Goal: Information Seeking & Learning: Learn about a topic

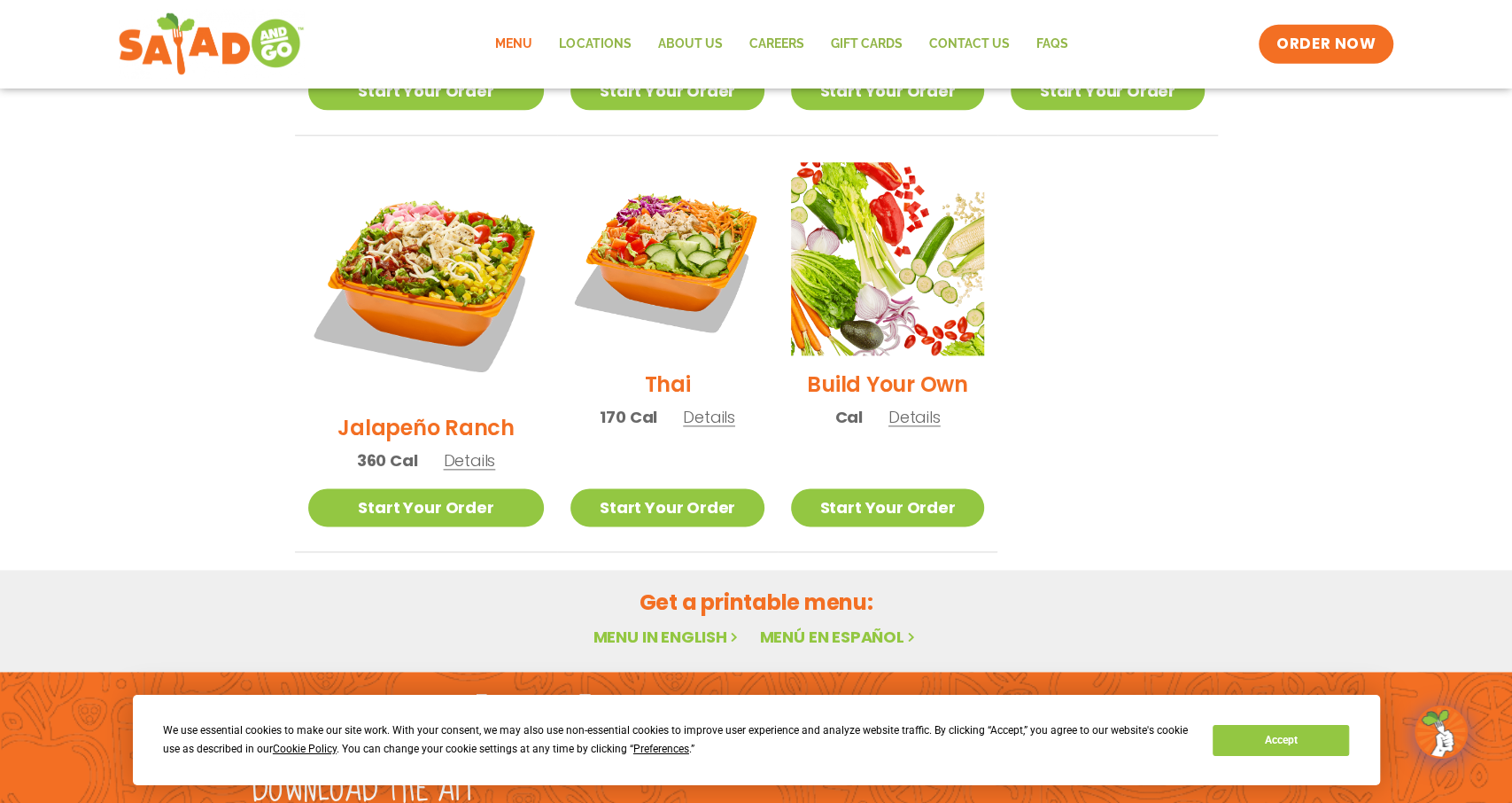
scroll to position [1330, 0]
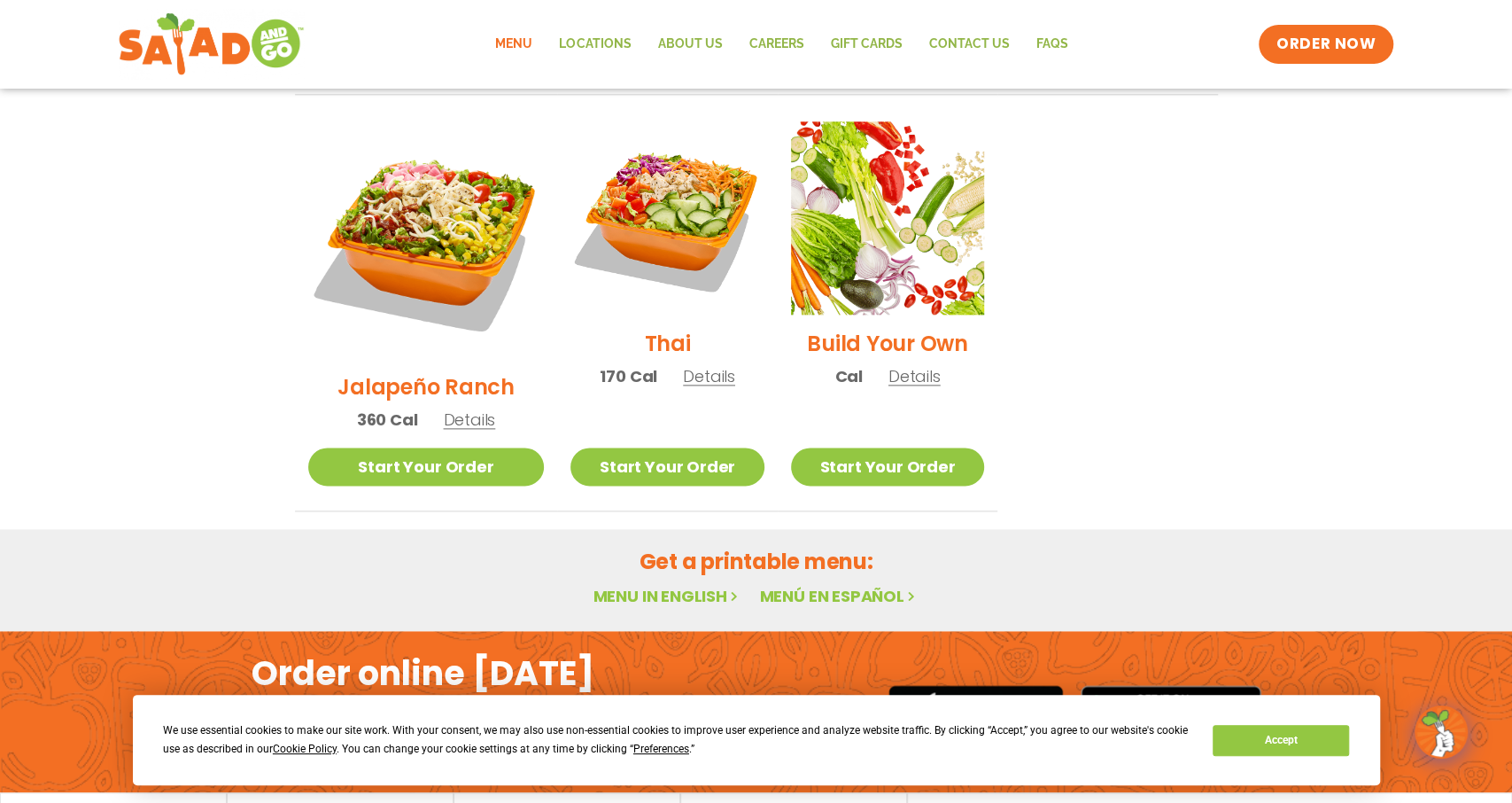
click at [671, 585] on link "Menu in English" at bounding box center [667, 596] width 149 height 22
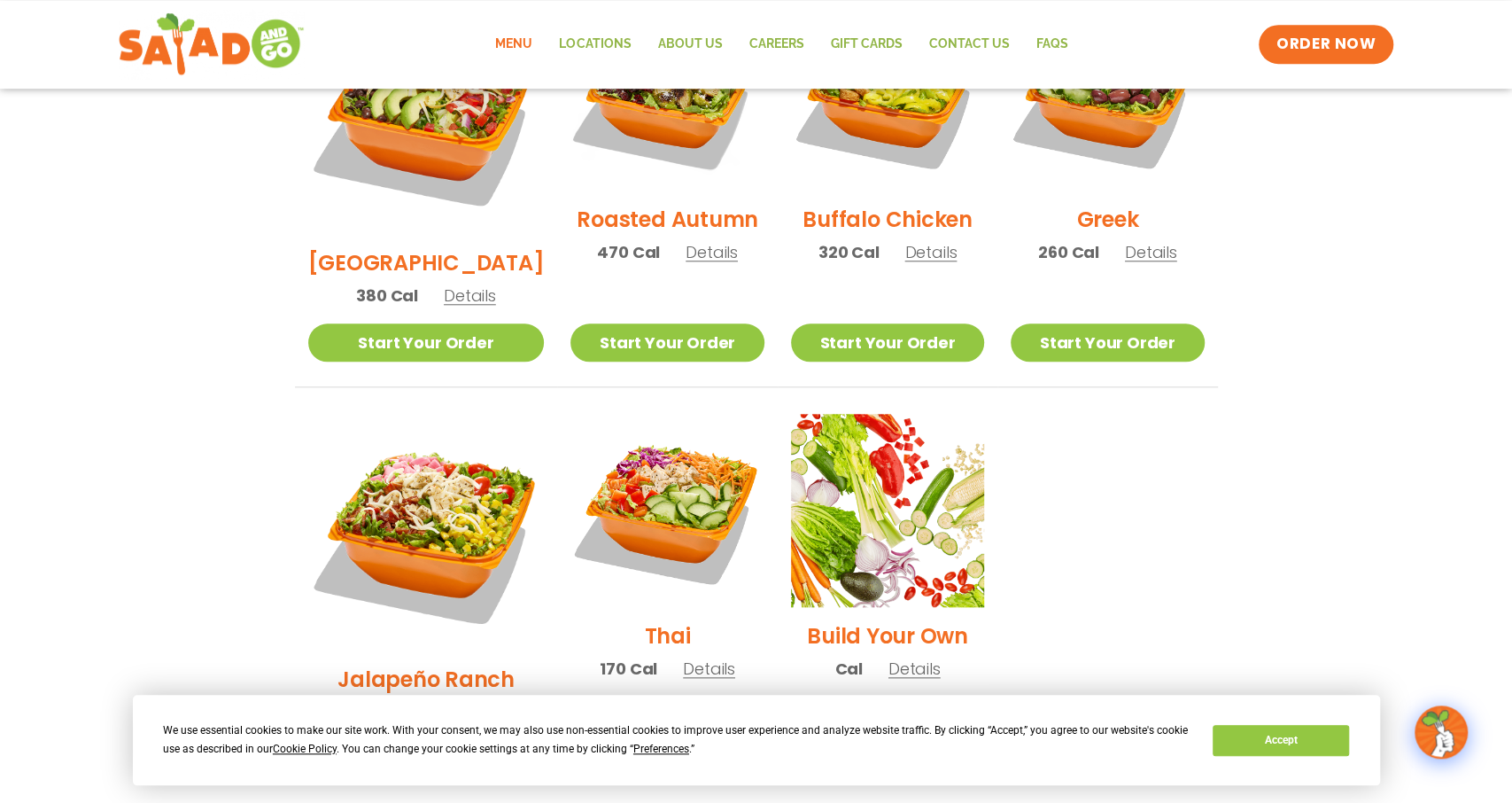
scroll to position [1152, 0]
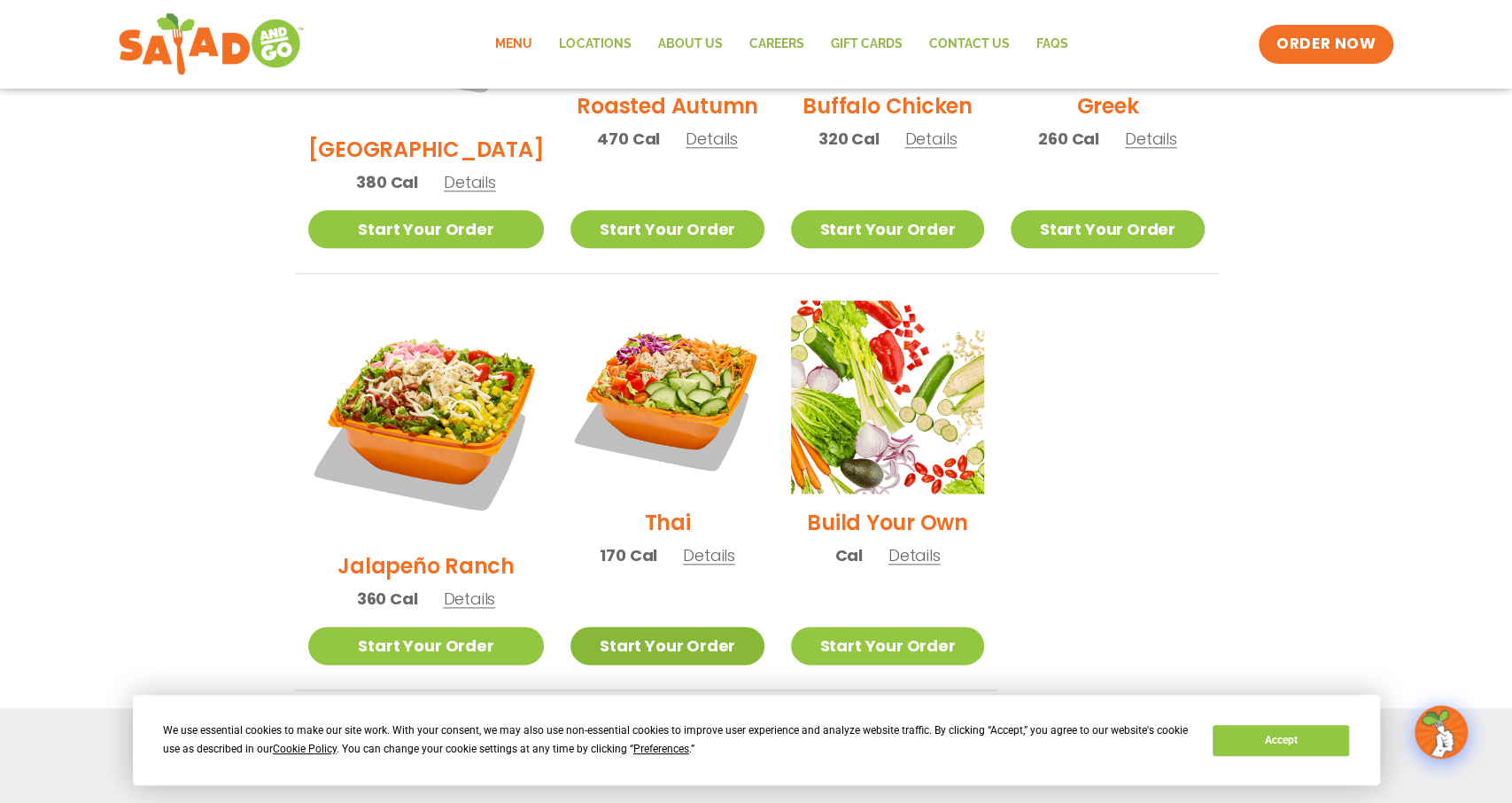
click at [646, 626] on link "Start Your Order" at bounding box center [666, 645] width 193 height 38
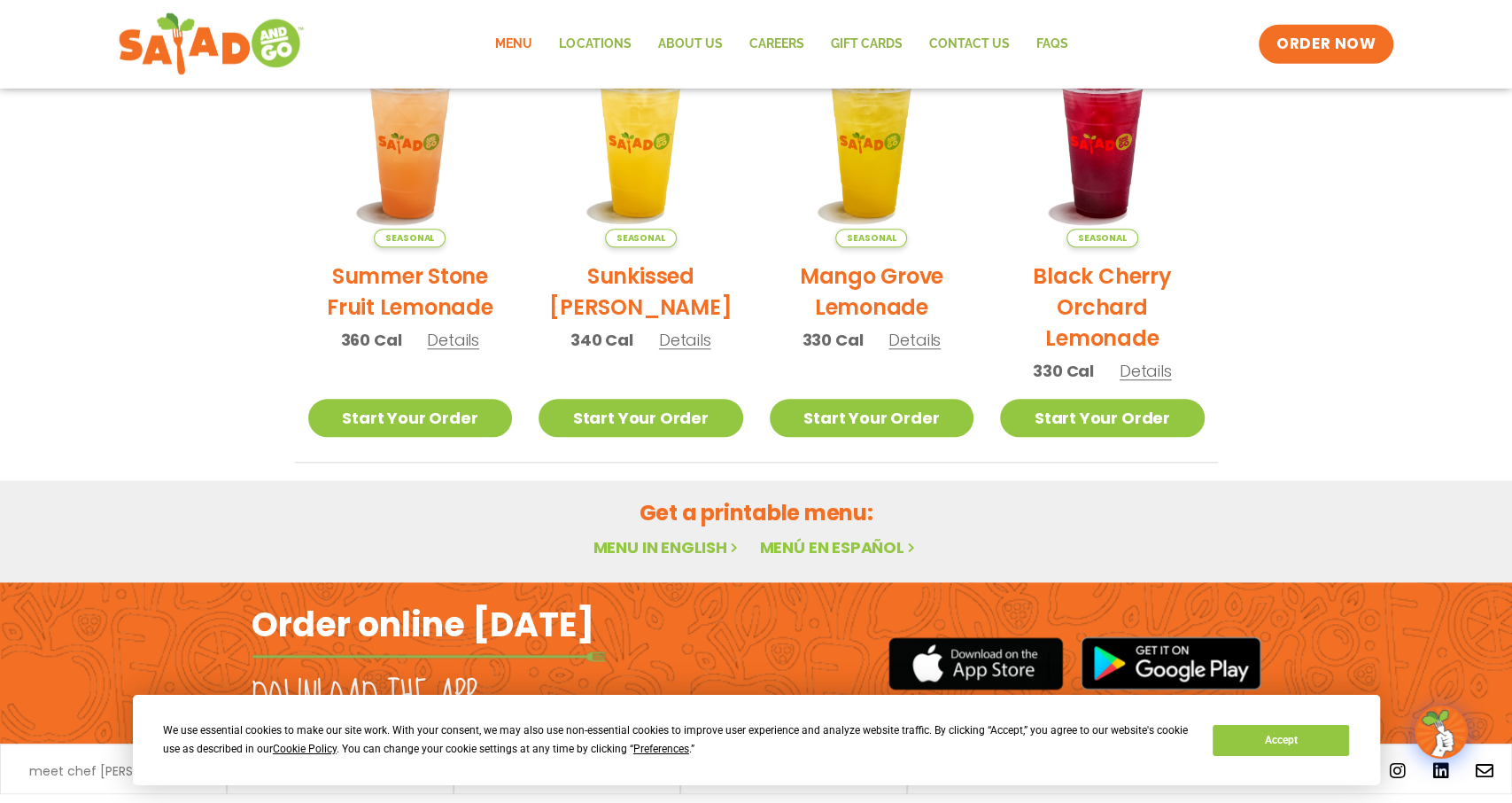
scroll to position [895, 0]
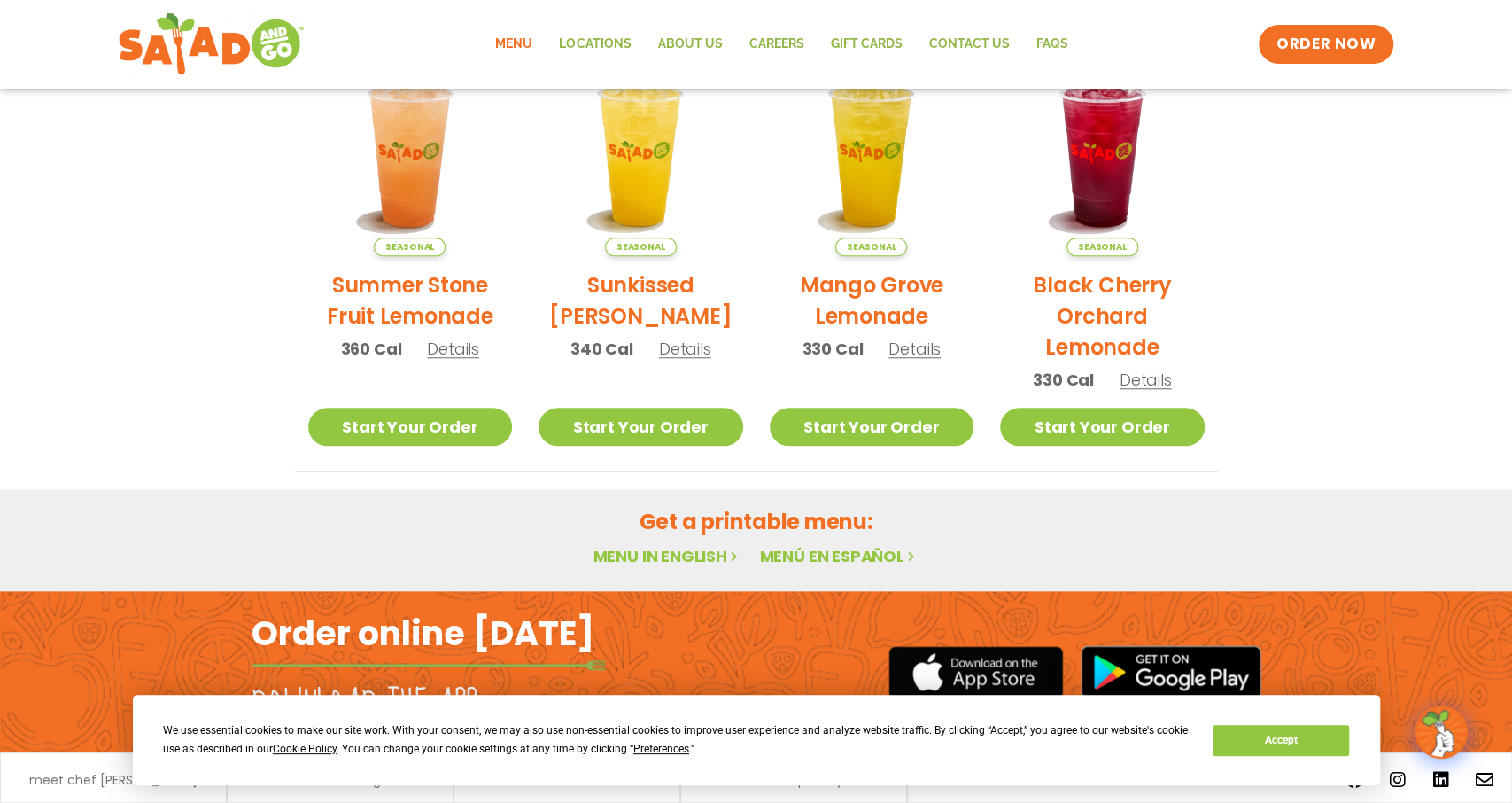
click at [624, 548] on link "Menu in English" at bounding box center [667, 556] width 149 height 22
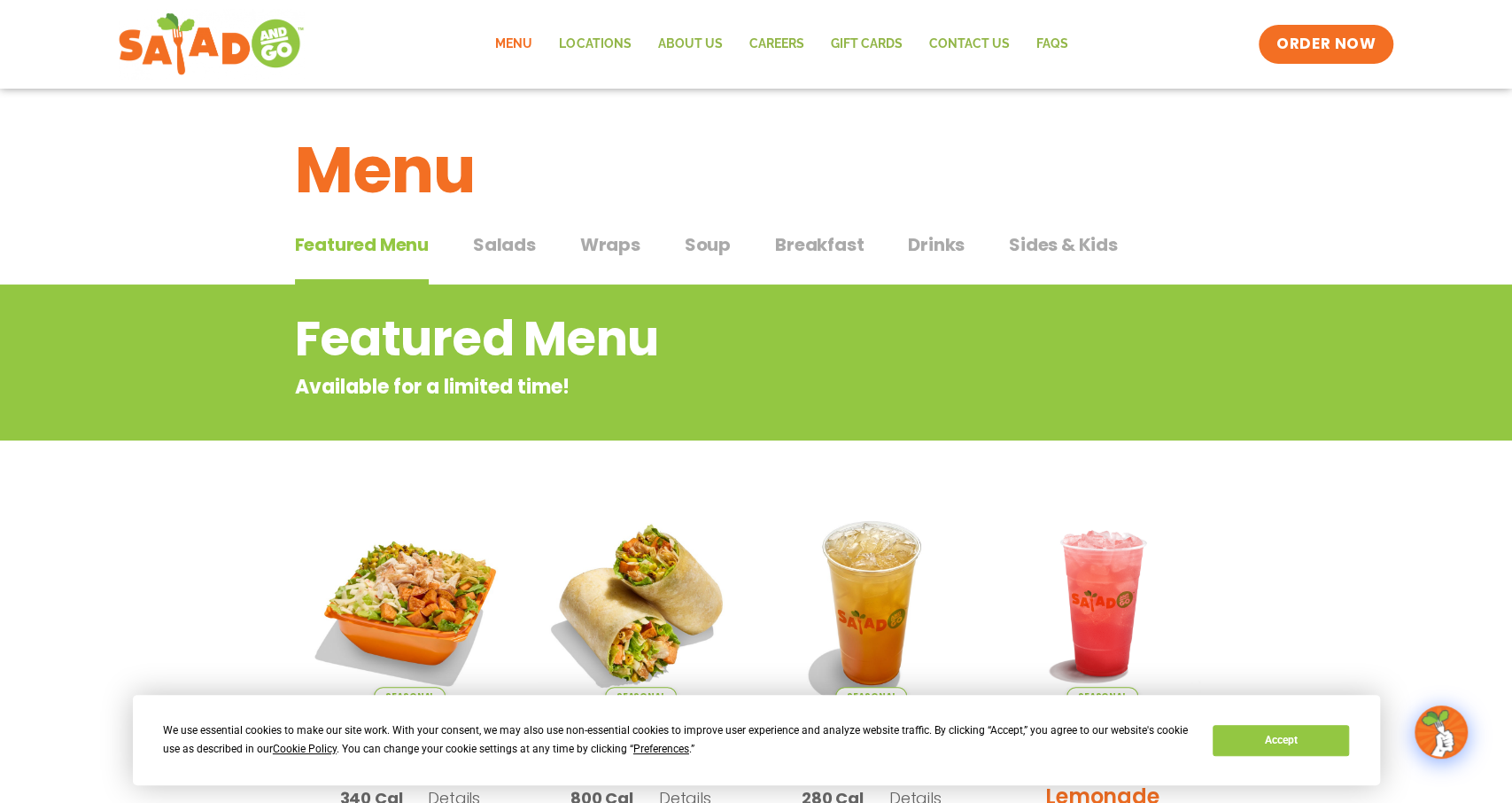
click at [504, 242] on span "Salads" at bounding box center [505, 244] width 63 height 27
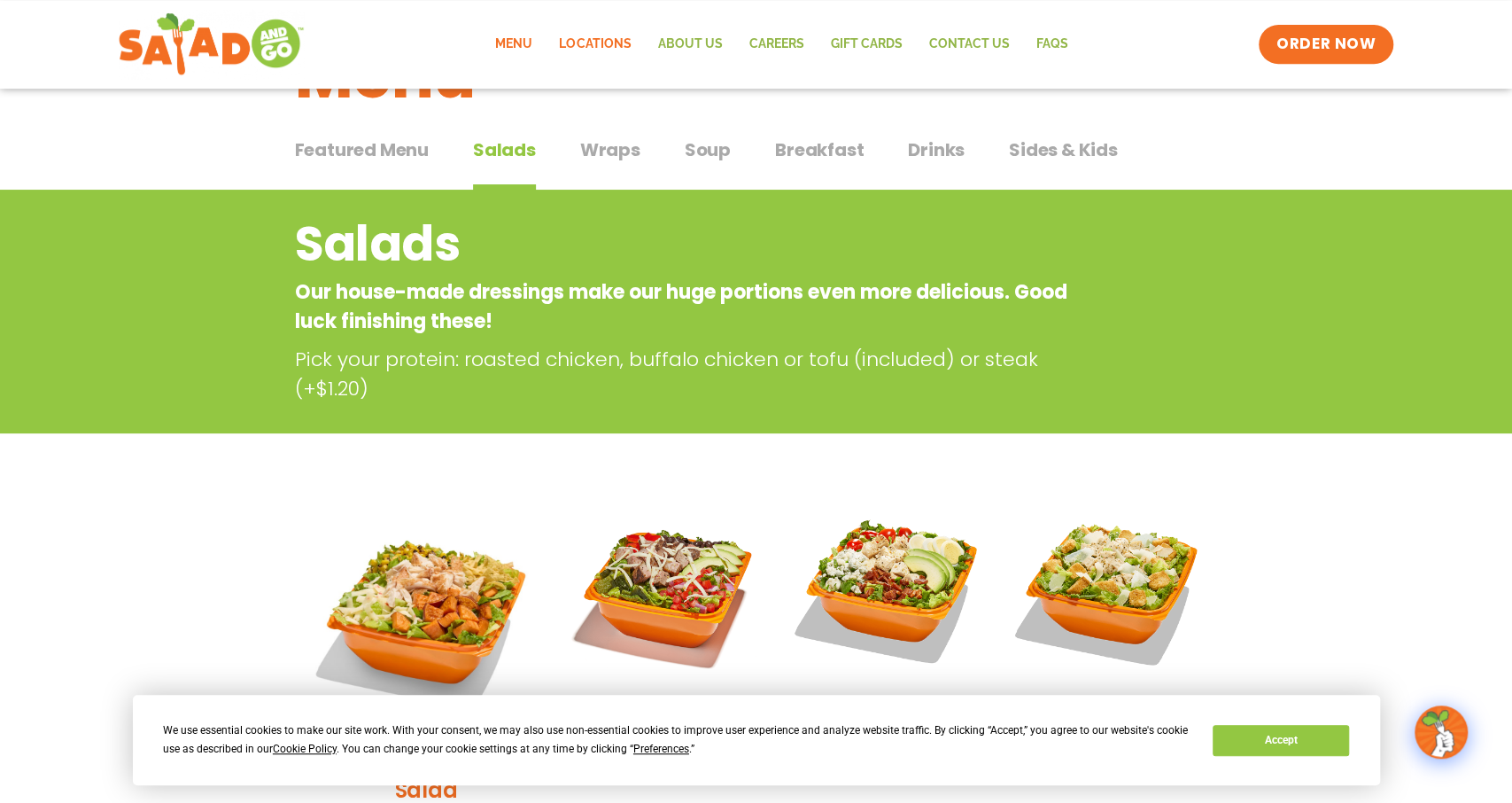
scroll to position [93, 0]
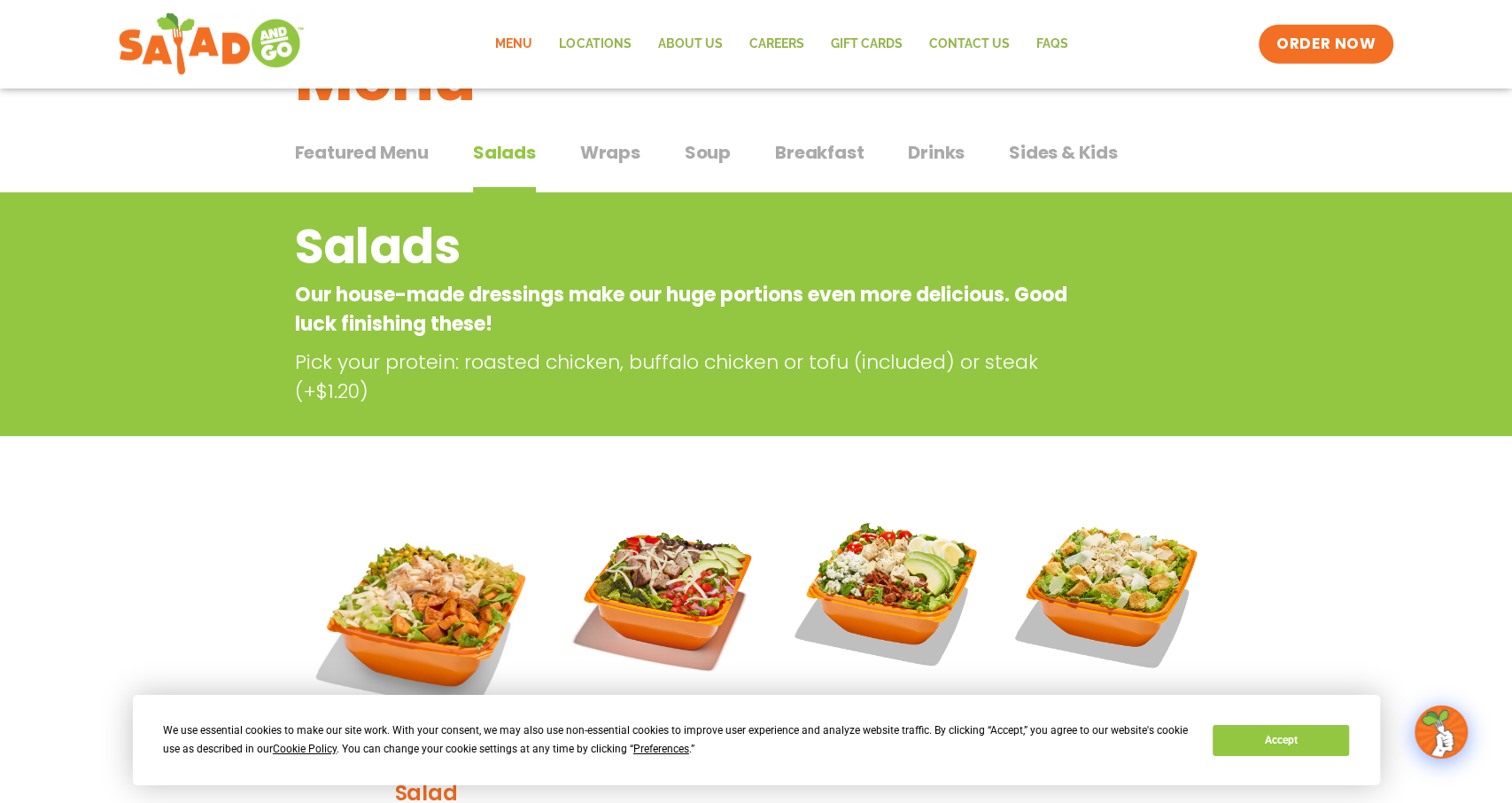
click at [612, 147] on span "Wraps" at bounding box center [610, 153] width 60 height 27
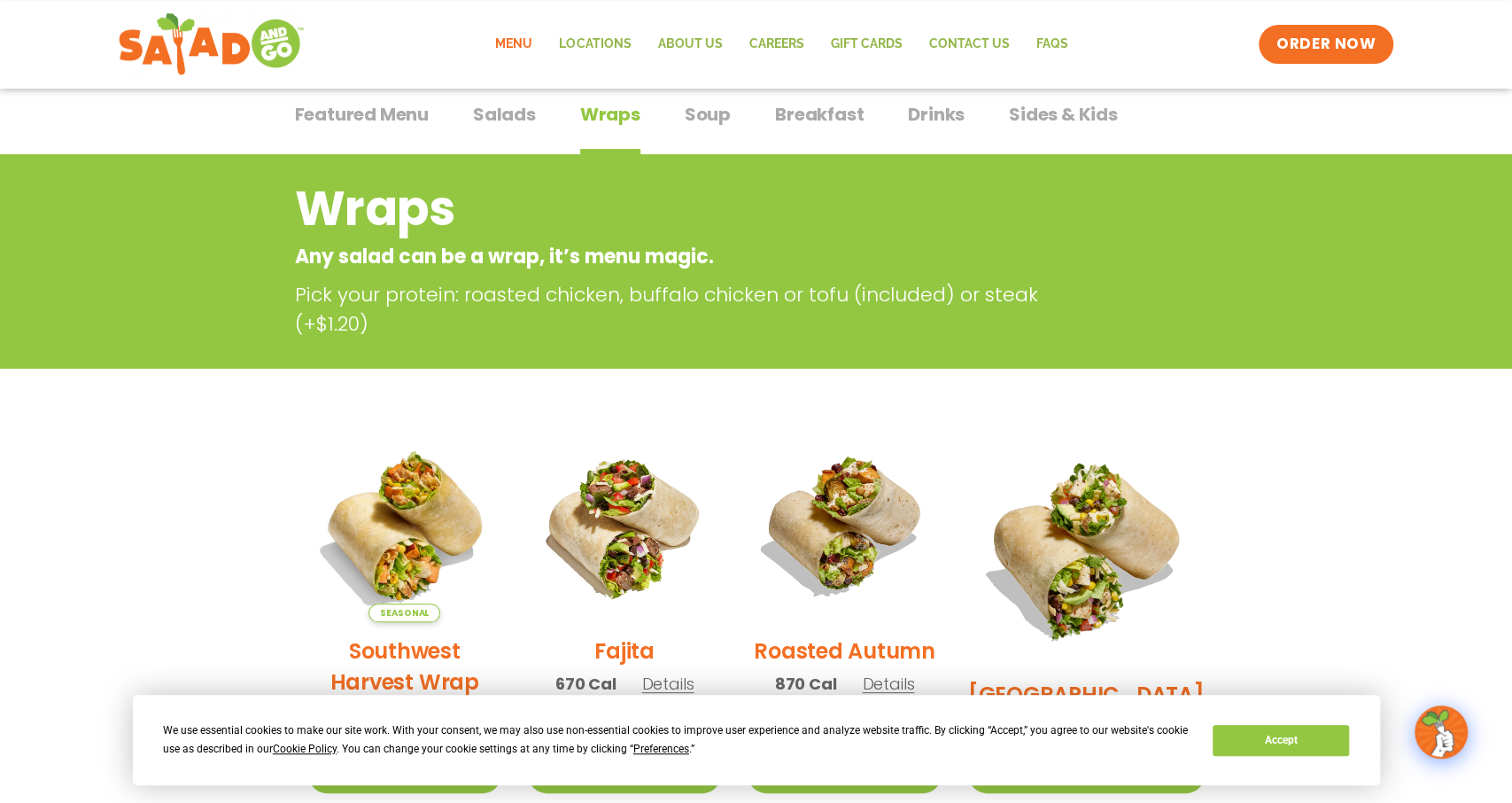
scroll to position [128, 0]
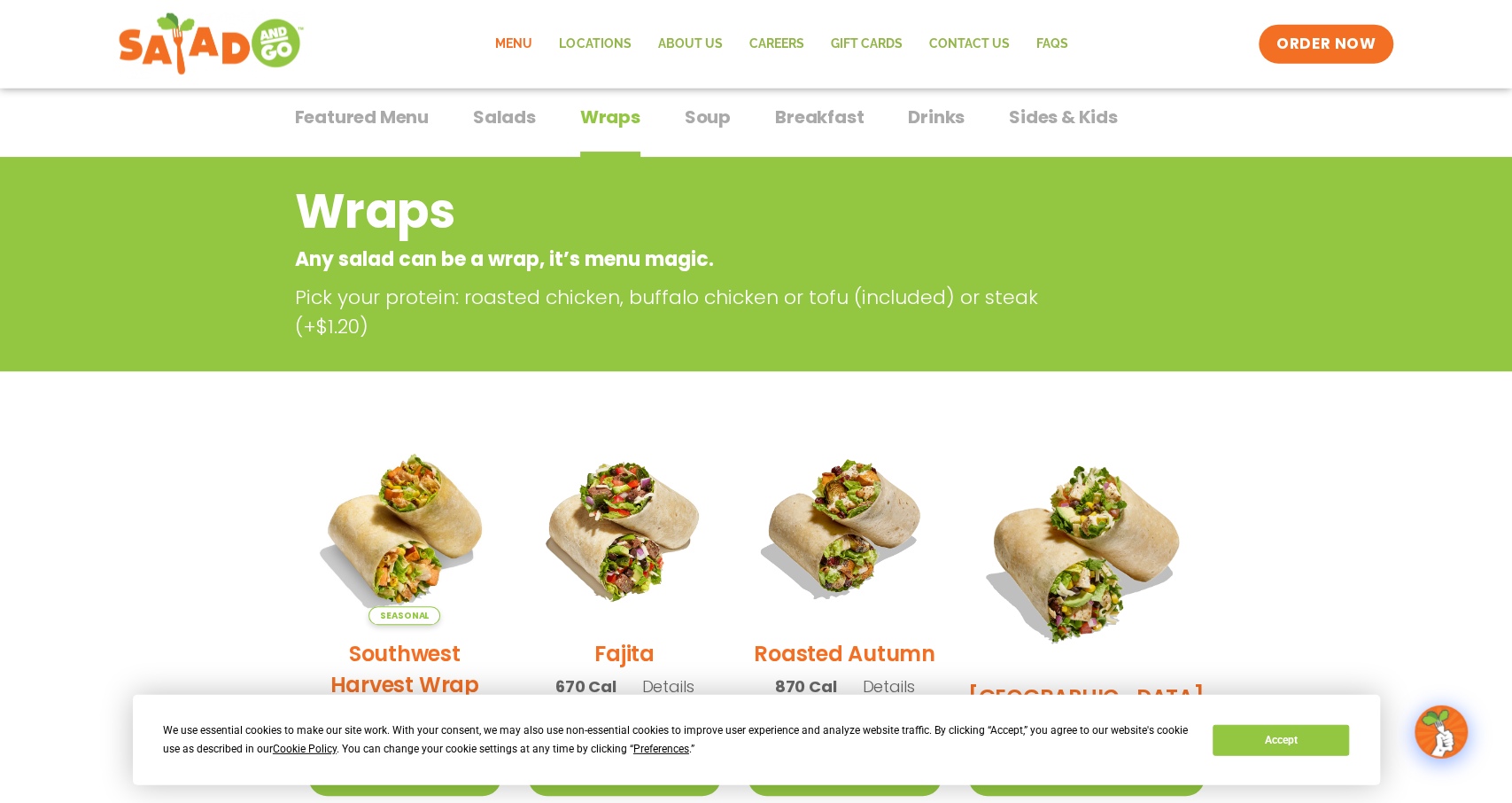
click at [801, 110] on span "Breakfast" at bounding box center [819, 117] width 89 height 27
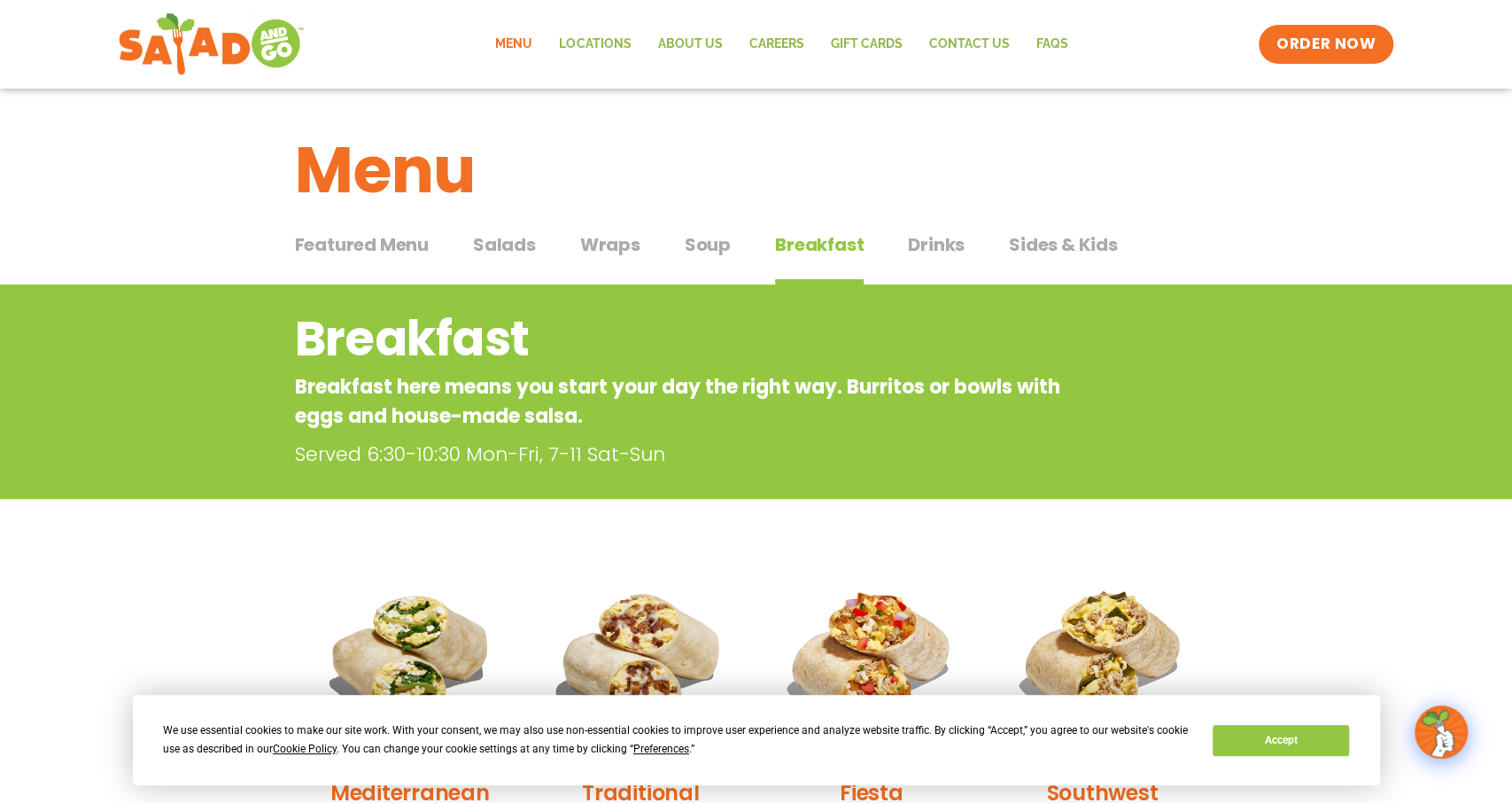
click at [1043, 240] on span "Sides & Kids" at bounding box center [1062, 244] width 109 height 27
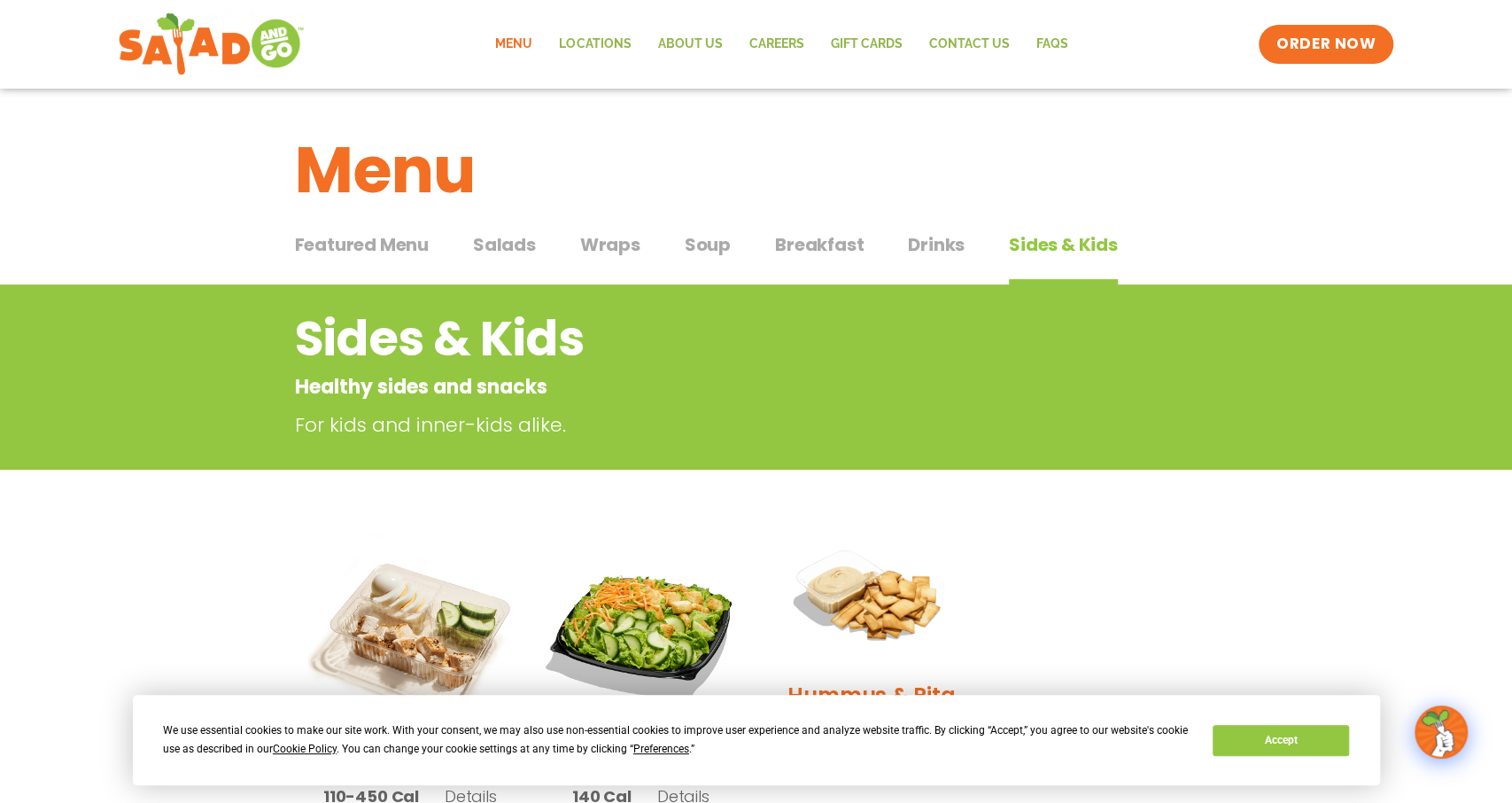
click at [518, 47] on link "Menu" at bounding box center [514, 44] width 64 height 40
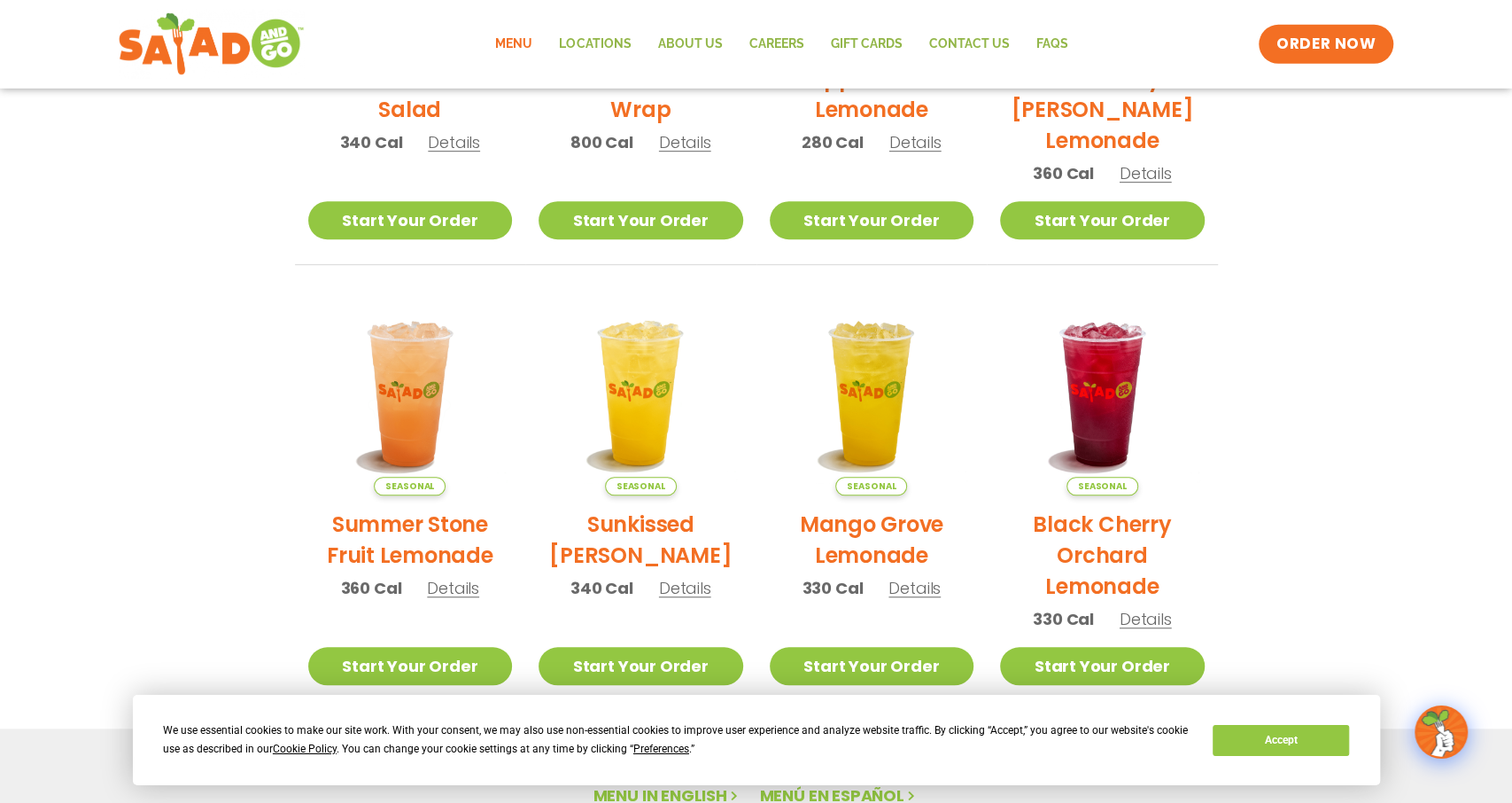
scroll to position [953, 0]
